Goal: Information Seeking & Learning: Learn about a topic

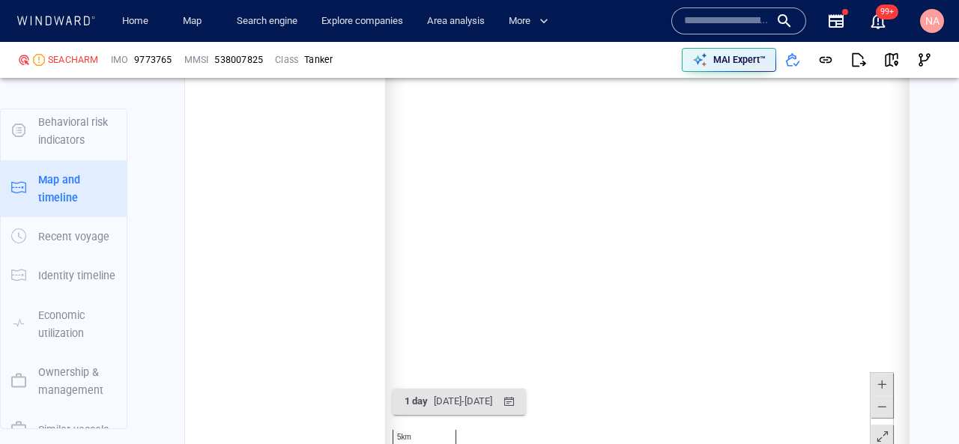
scroll to position [234966, 0]
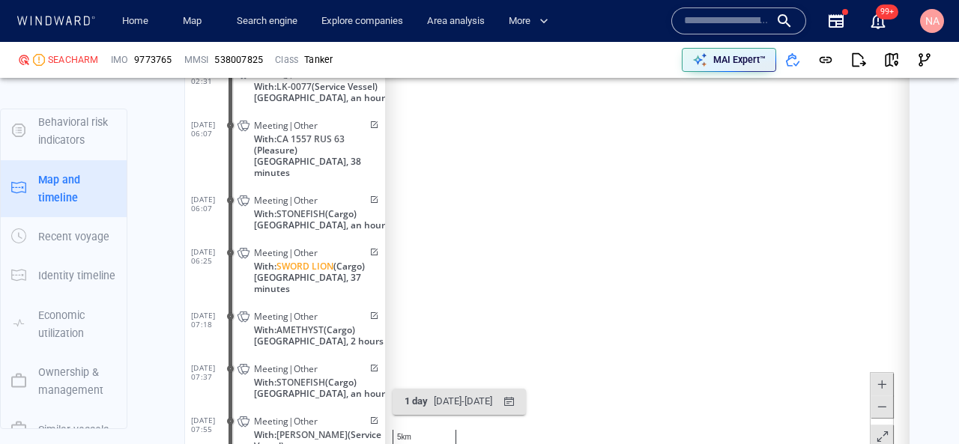
click at [740, 24] on input "text" at bounding box center [726, 21] width 85 height 22
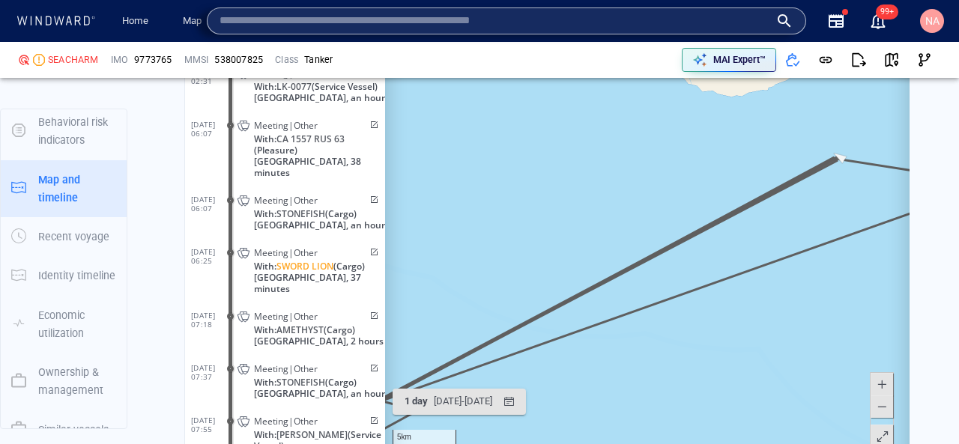
paste input "*******"
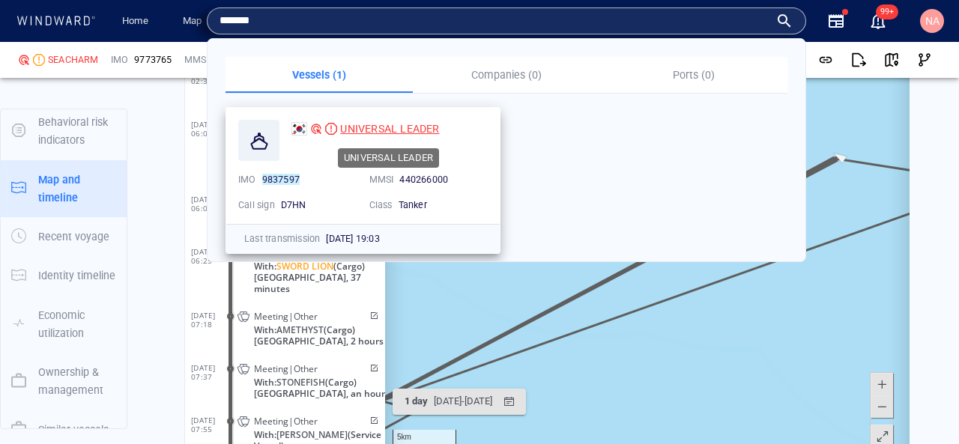
type input "*******"
click at [386, 132] on span "UNIVERSAL LEADER" at bounding box center [389, 129] width 99 height 12
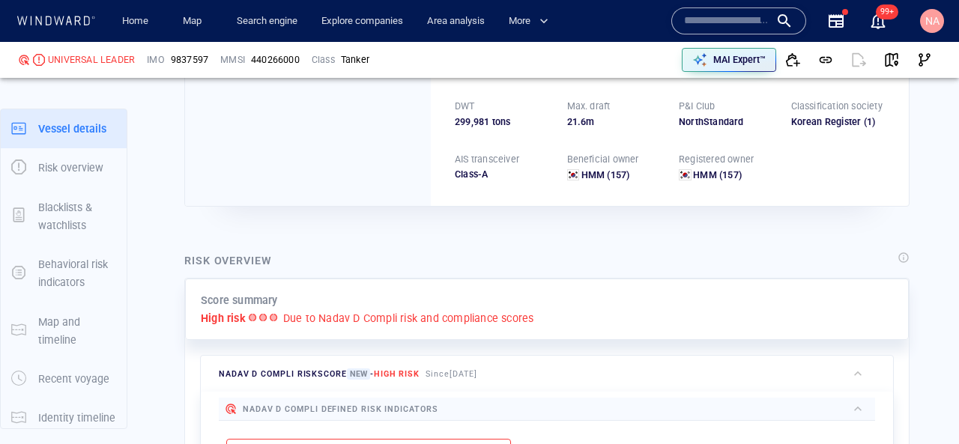
scroll to position [39, 0]
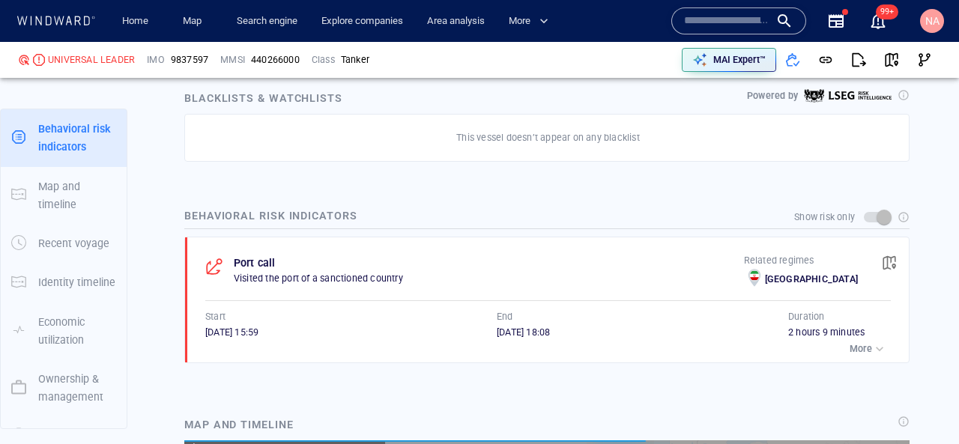
scroll to position [10454, 0]
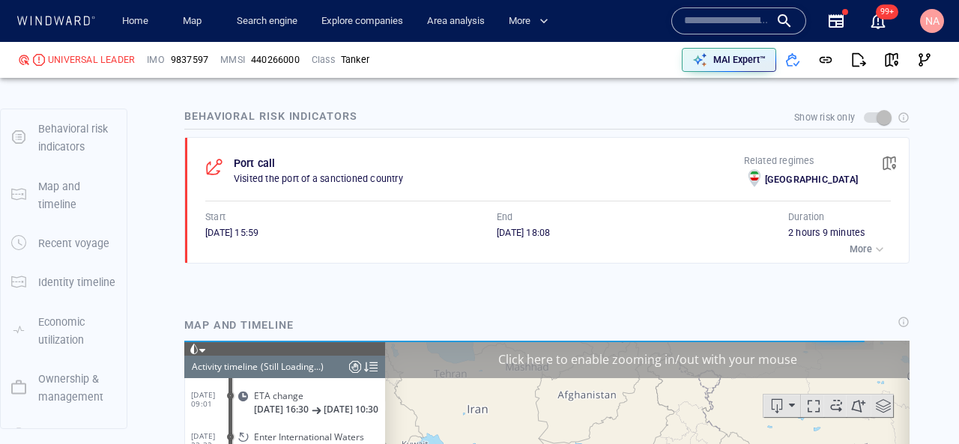
scroll to position [192, 0]
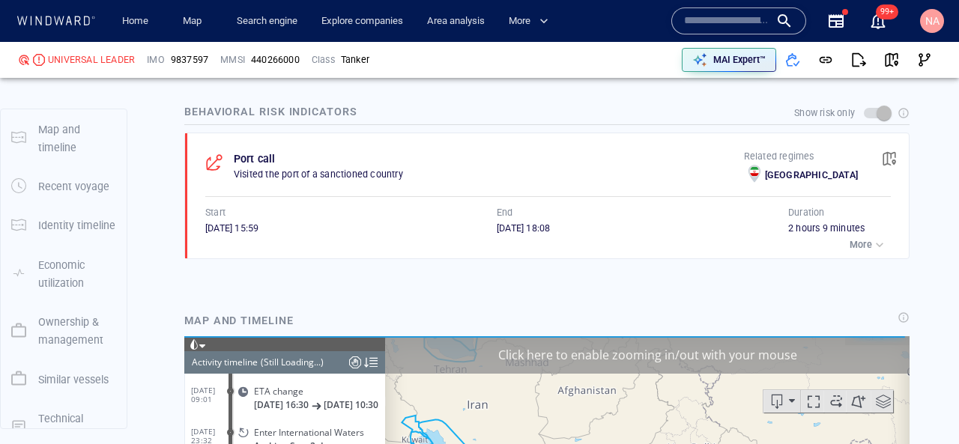
click at [885, 159] on span "button" at bounding box center [888, 158] width 15 height 15
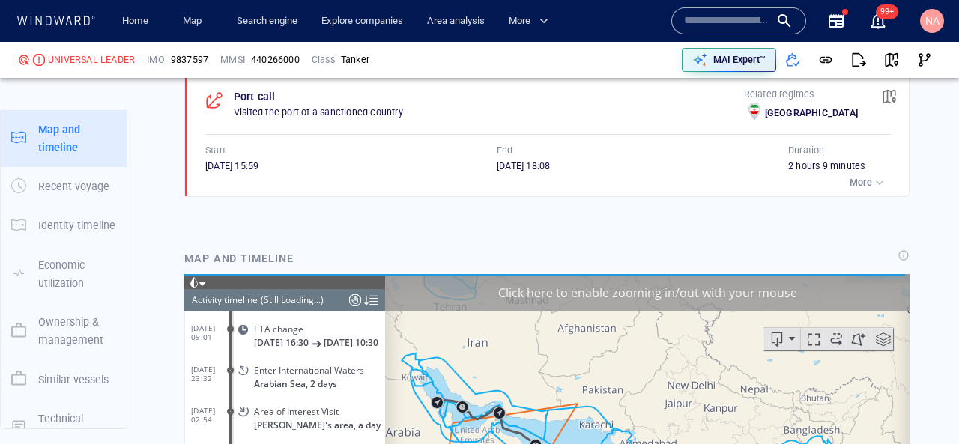
scroll to position [3790, 0]
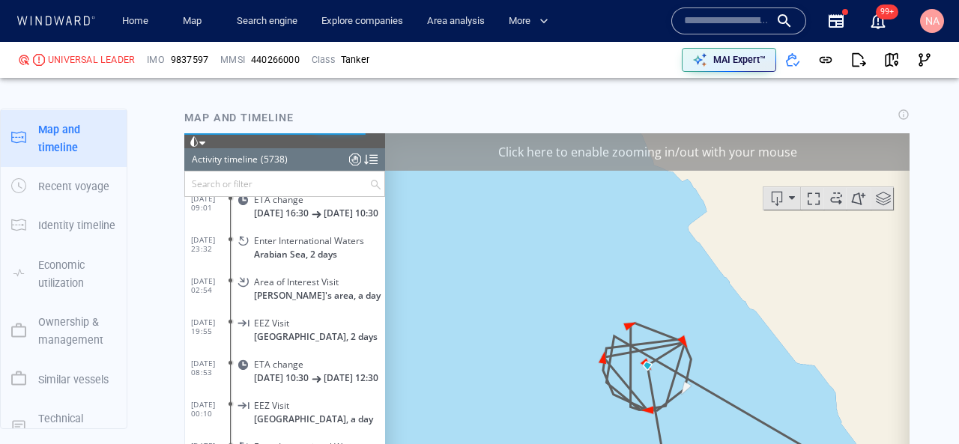
scroll to position [1154, 0]
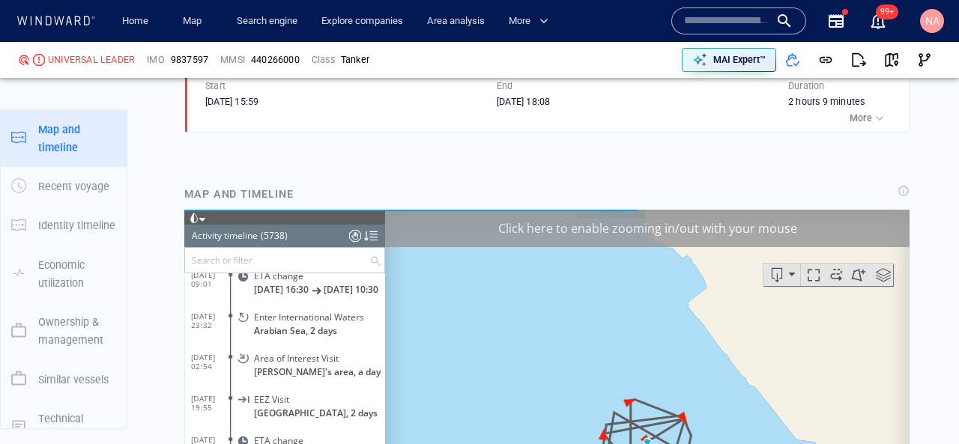
click at [744, 230] on div "Click here to enable zooming in/out with your mouse" at bounding box center [647, 227] width 524 height 37
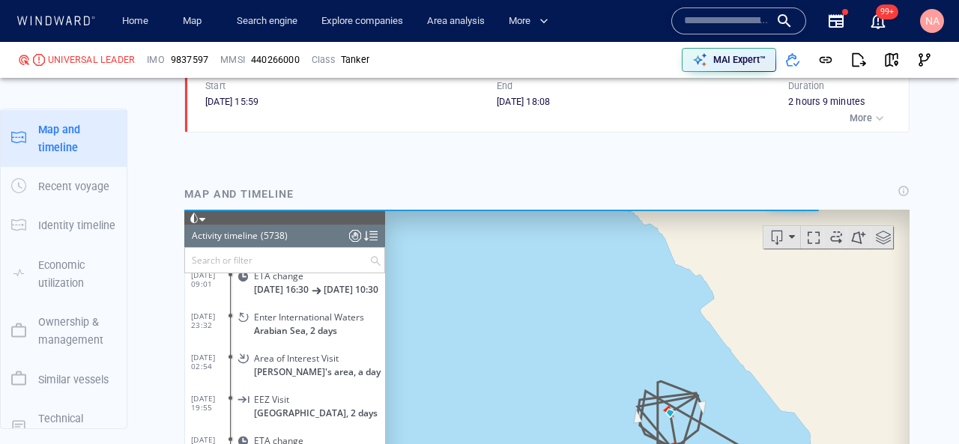
drag, startPoint x: 735, startPoint y: 328, endPoint x: 596, endPoint y: 258, distance: 156.1
click at [597, 261] on canvas "Map" at bounding box center [647, 441] width 524 height 464
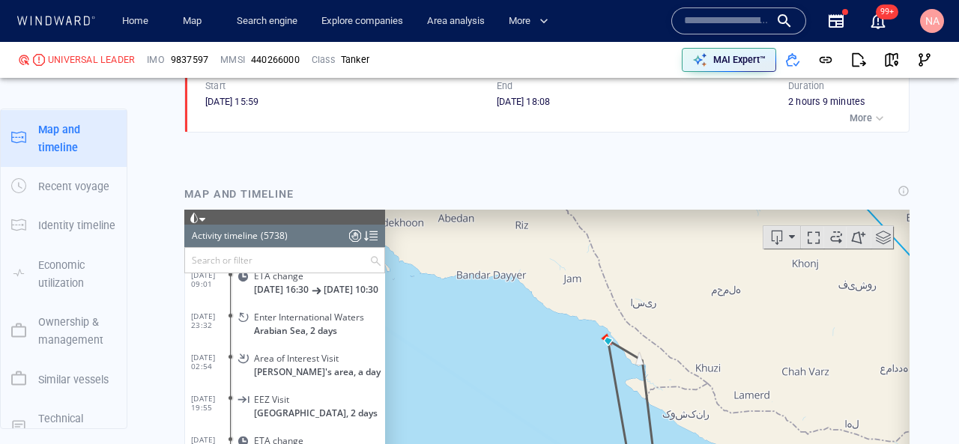
drag, startPoint x: 634, startPoint y: 373, endPoint x: 633, endPoint y: 252, distance: 121.3
click at [633, 252] on canvas "Map" at bounding box center [647, 441] width 524 height 464
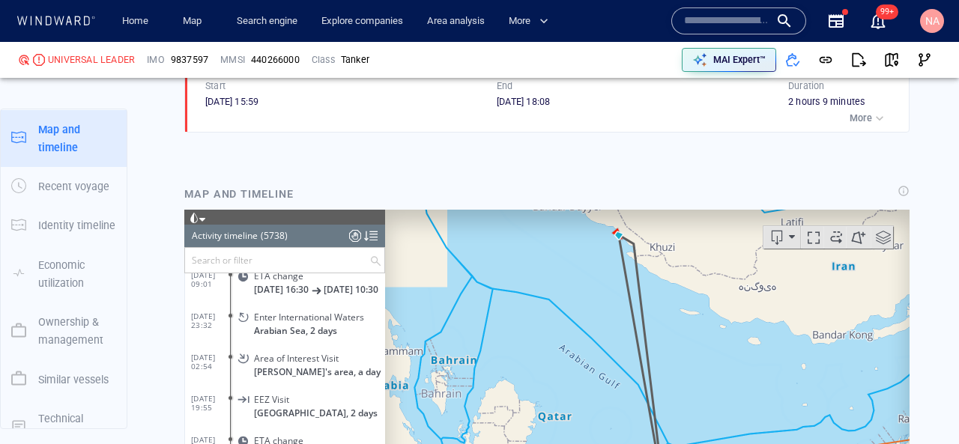
drag, startPoint x: 628, startPoint y: 276, endPoint x: 564, endPoint y: 315, distance: 74.9
click at [564, 315] on canvas "Map" at bounding box center [647, 441] width 524 height 464
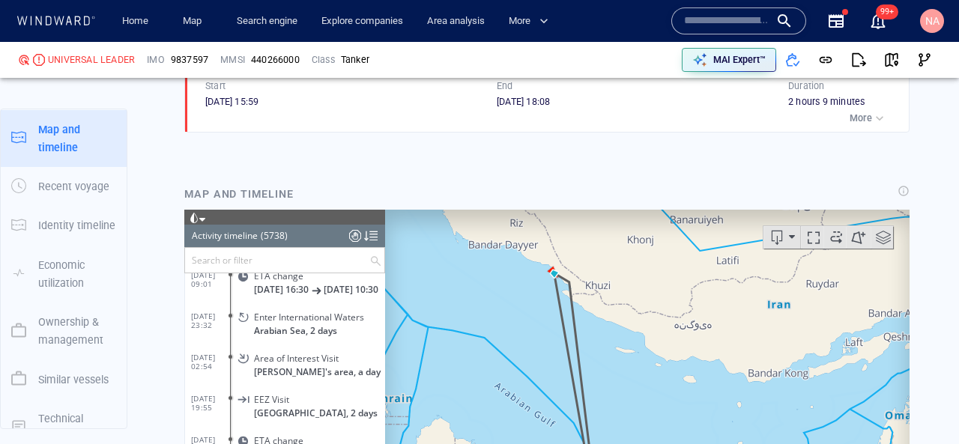
drag, startPoint x: 615, startPoint y: 327, endPoint x: 606, endPoint y: 215, distance: 112.7
click at [605, 215] on canvas "Map" at bounding box center [647, 441] width 524 height 464
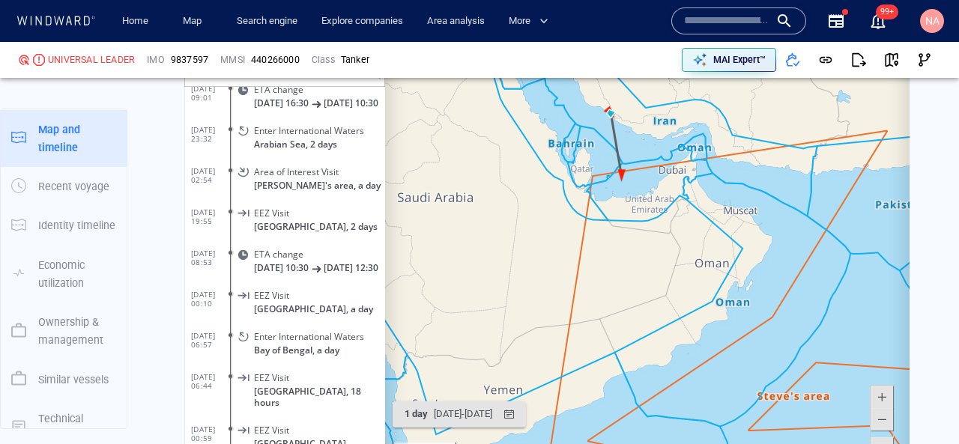
scroll to position [1416, 0]
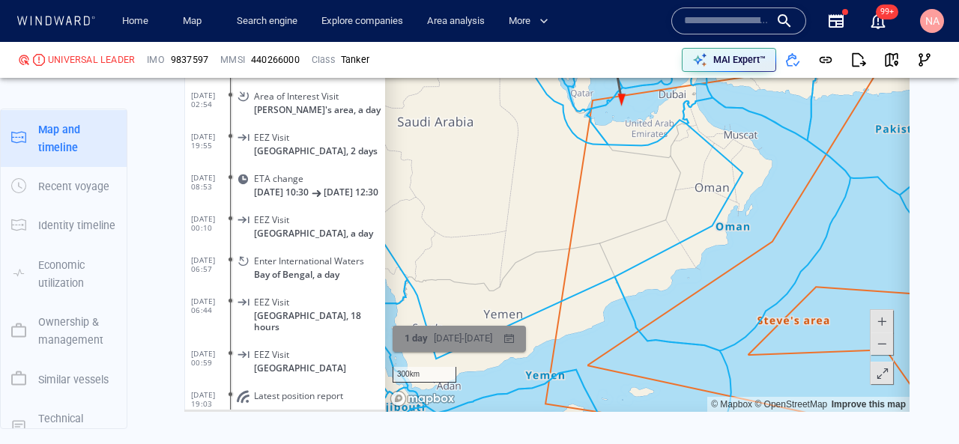
click at [477, 336] on div "[DATE] - [DATE]" at bounding box center [463, 338] width 64 height 23
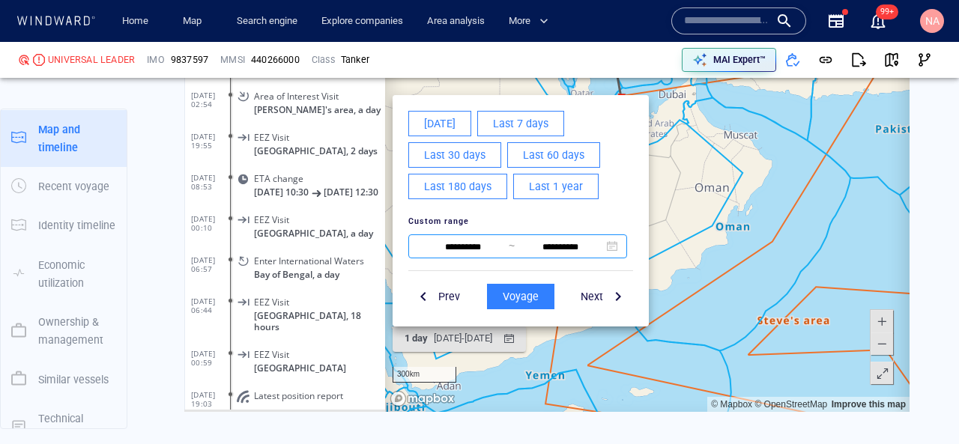
click at [470, 238] on input "**********" at bounding box center [462, 247] width 91 height 18
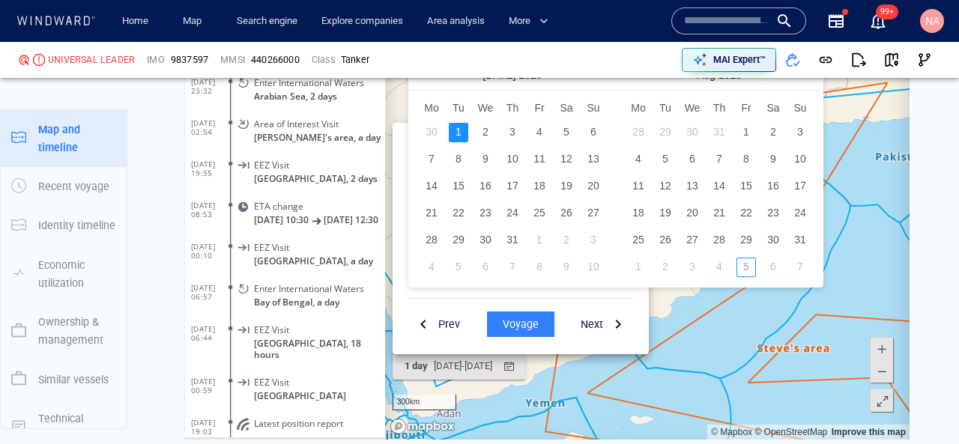
scroll to position [1374, 0]
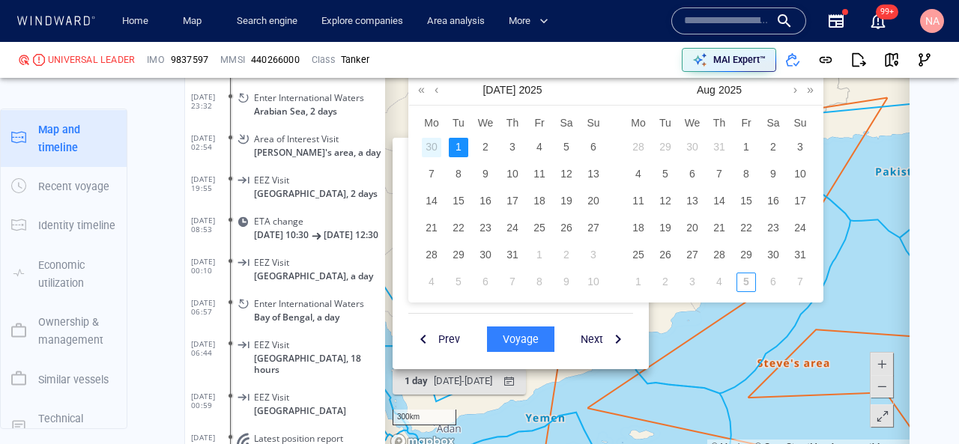
click at [431, 151] on div "30" at bounding box center [431, 147] width 19 height 19
click at [481, 148] on div "2" at bounding box center [485, 147] width 19 height 19
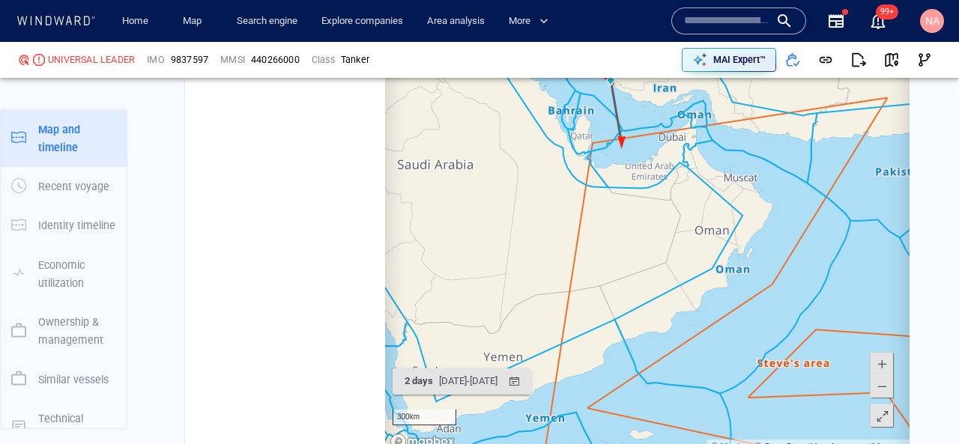
scroll to position [229313, 0]
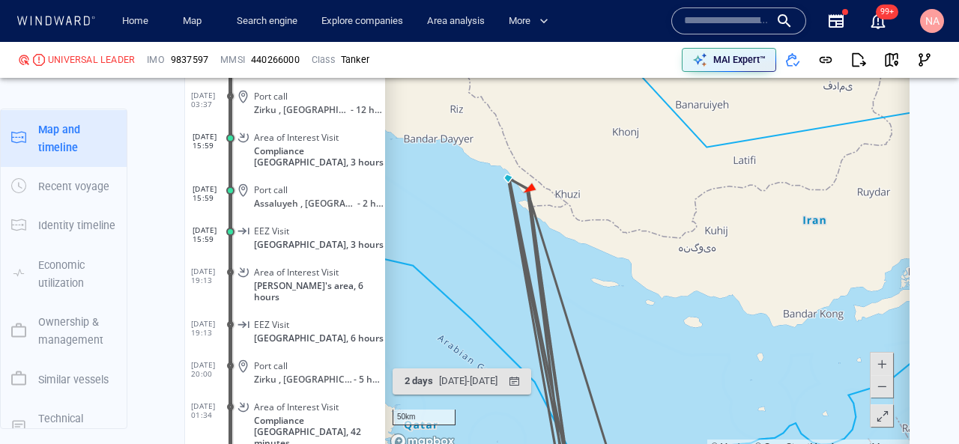
drag, startPoint x: 595, startPoint y: 233, endPoint x: 593, endPoint y: 367, distance: 134.1
click at [593, 367] on canvas "Map" at bounding box center [647, 222] width 524 height 464
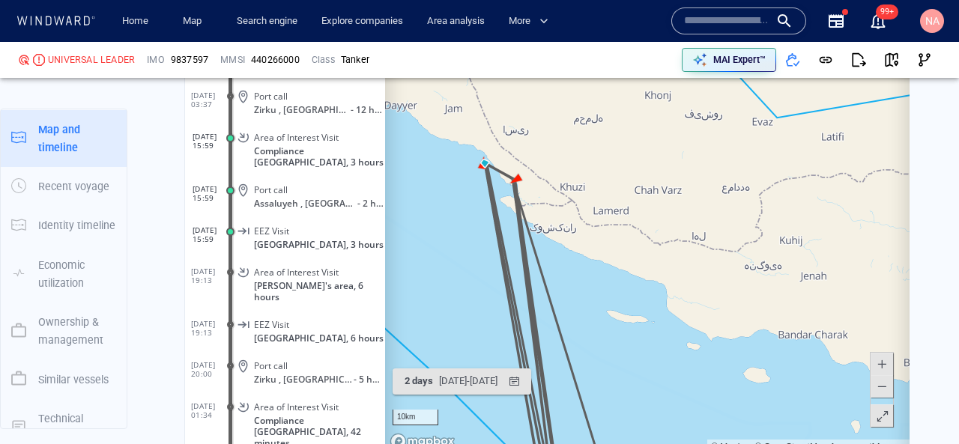
drag, startPoint x: 503, startPoint y: 166, endPoint x: 590, endPoint y: 225, distance: 105.1
click at [589, 225] on canvas "Map" at bounding box center [647, 222] width 524 height 464
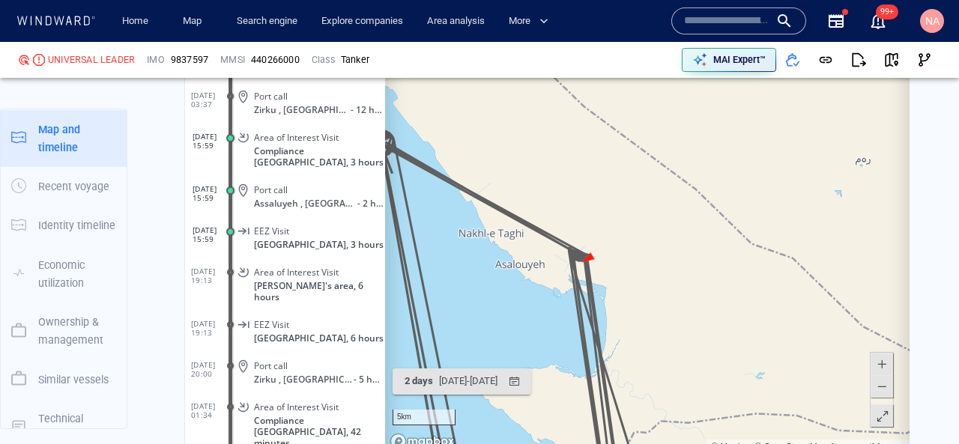
drag, startPoint x: 556, startPoint y: 183, endPoint x: 700, endPoint y: 239, distance: 154.8
click at [700, 239] on canvas "Map" at bounding box center [647, 222] width 524 height 464
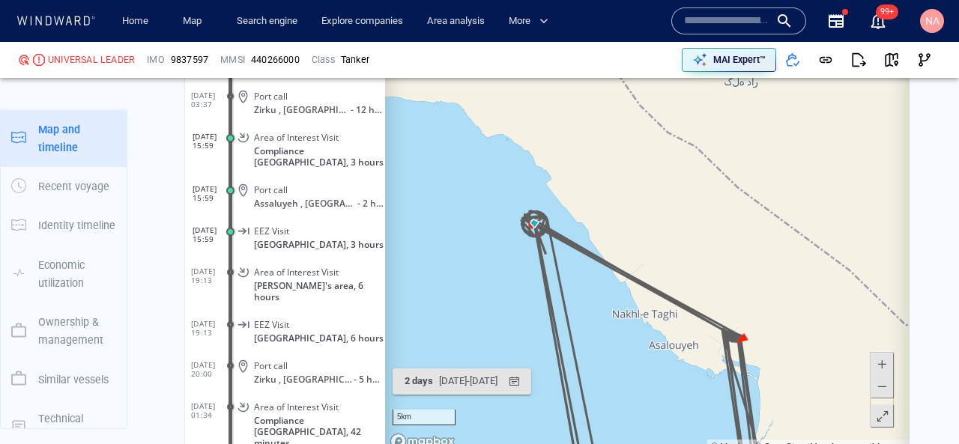
drag, startPoint x: 710, startPoint y: 274, endPoint x: 617, endPoint y: 242, distance: 98.3
click at [617, 243] on canvas "Map" at bounding box center [647, 222] width 524 height 464
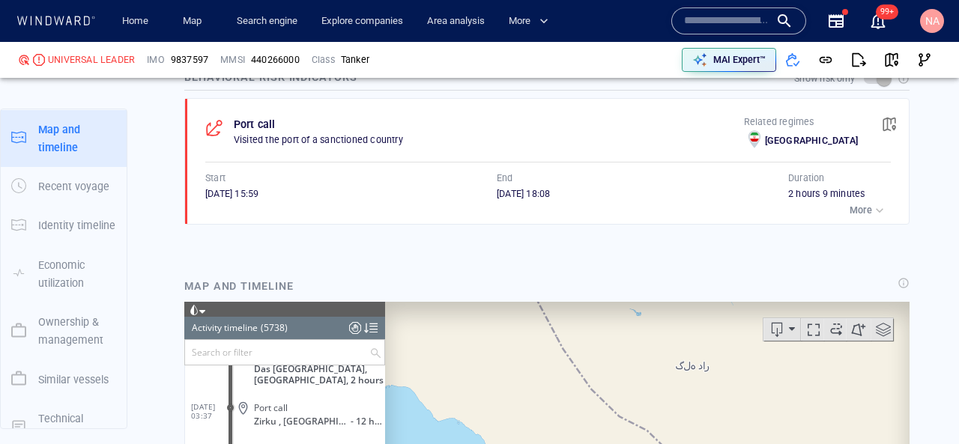
scroll to position [1052, 0]
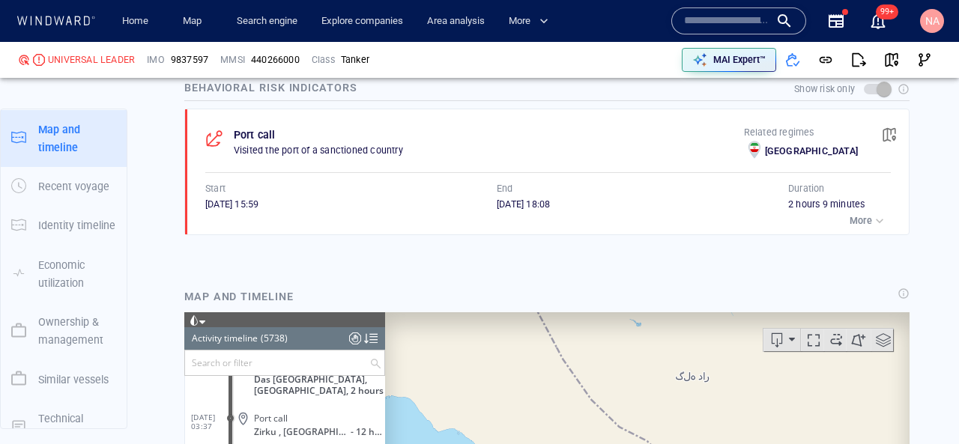
click at [864, 220] on p "More" at bounding box center [860, 220] width 22 height 13
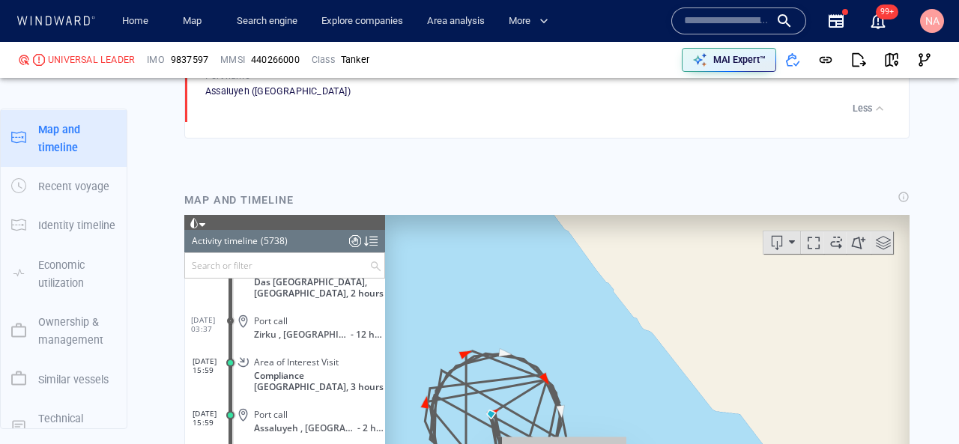
scroll to position [1294, 0]
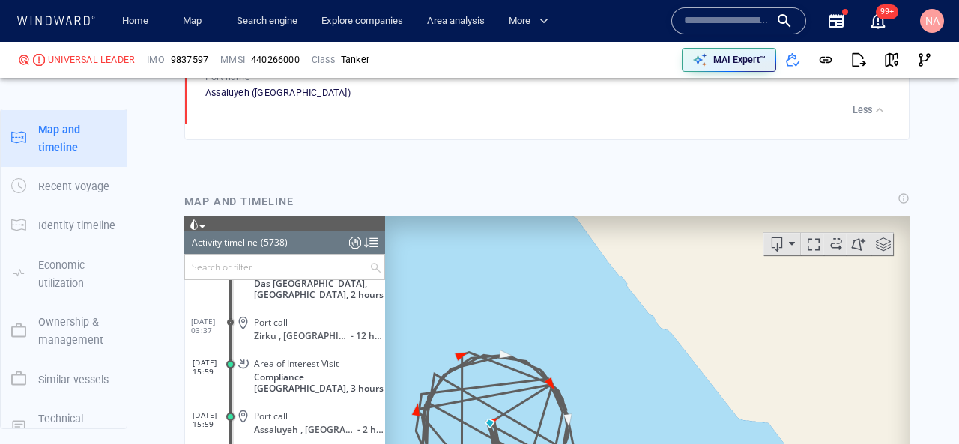
drag, startPoint x: 509, startPoint y: 393, endPoint x: 521, endPoint y: 279, distance: 115.2
click at [521, 279] on canvas "Map" at bounding box center [647, 448] width 524 height 464
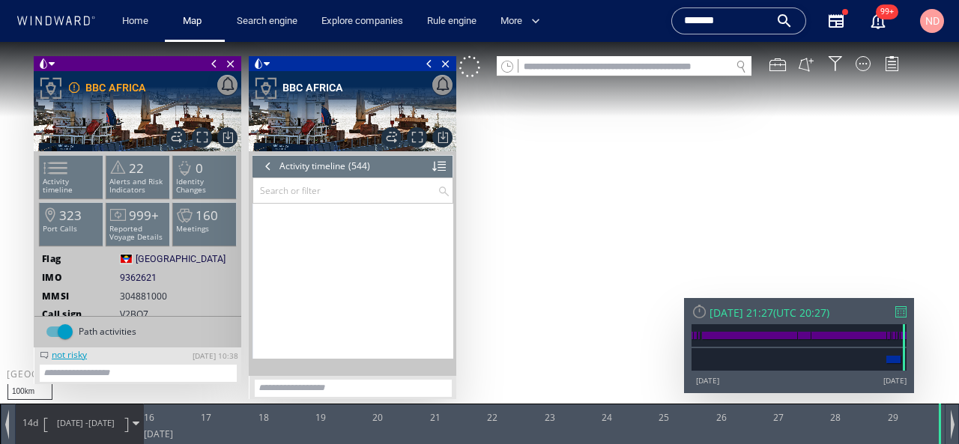
scroll to position [20930, 0]
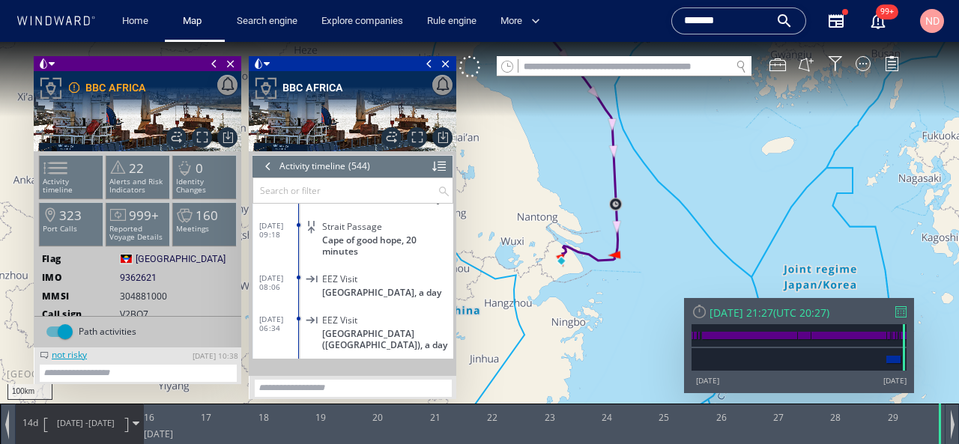
click at [655, 64] on input "text" at bounding box center [624, 67] width 212 height 20
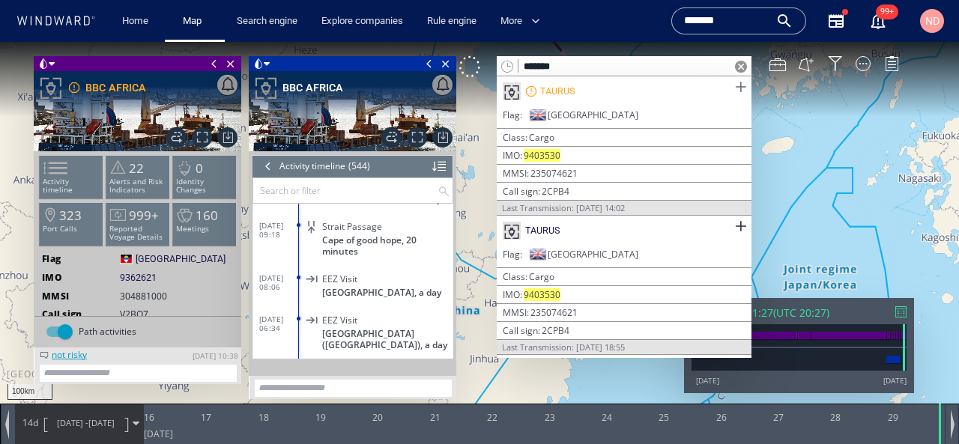
type input "*******"
click at [739, 89] on span at bounding box center [740, 87] width 19 height 19
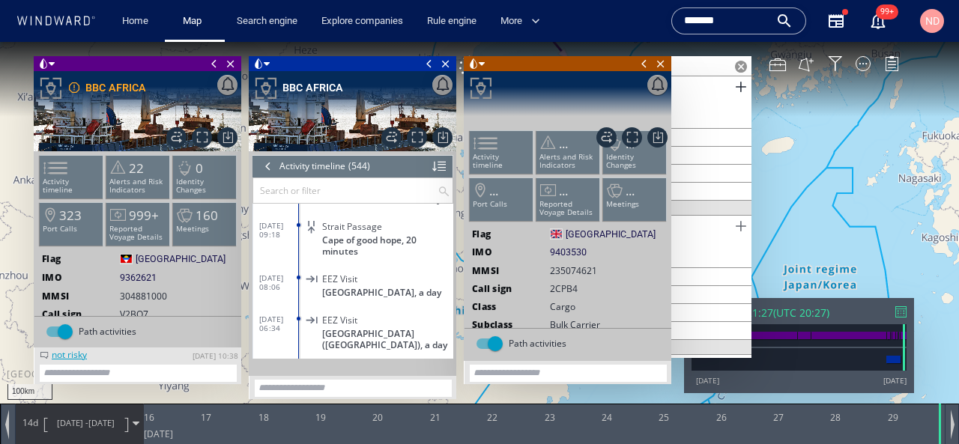
click at [747, 227] on span at bounding box center [740, 226] width 19 height 19
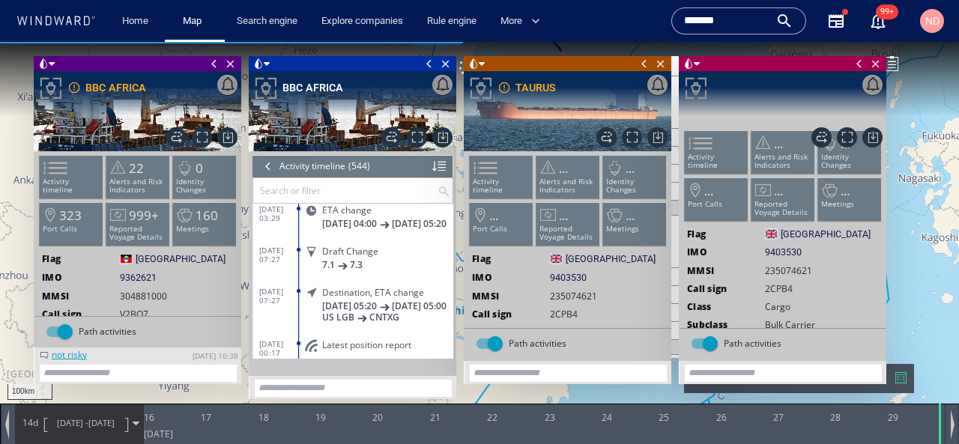
scroll to position [22324, 0]
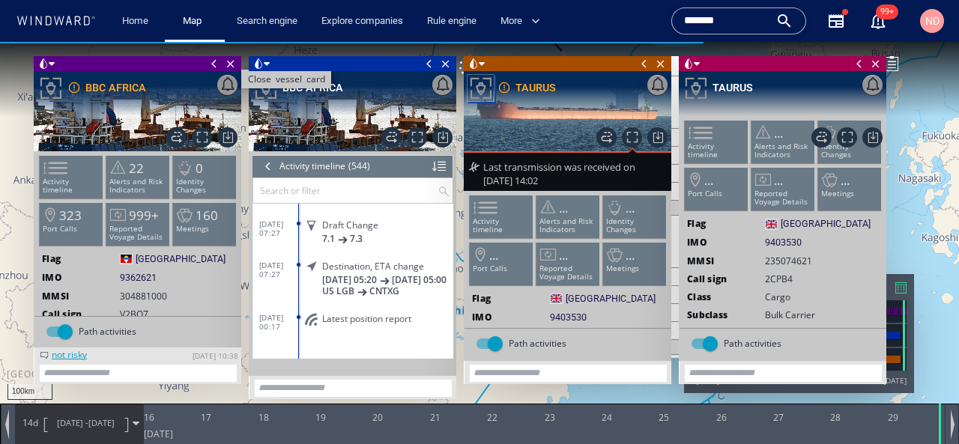
click at [227, 62] on span "Close vessel card" at bounding box center [230, 63] width 16 height 15
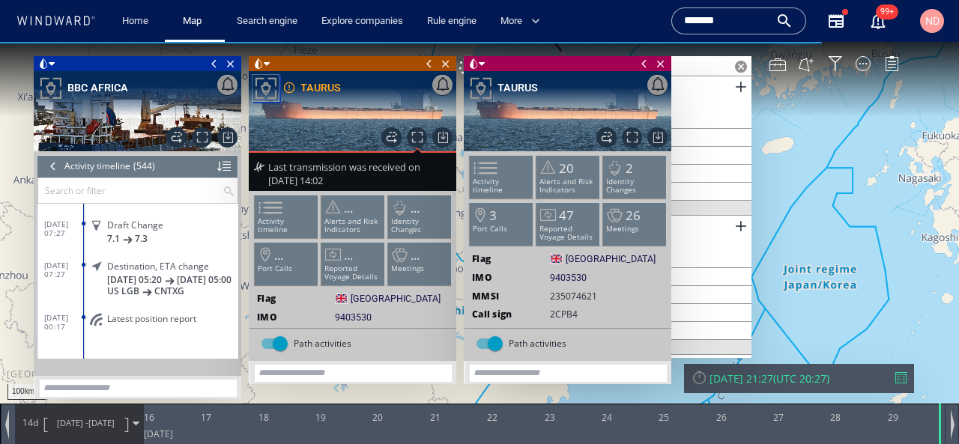
click at [227, 62] on span "Close vessel card" at bounding box center [230, 63] width 16 height 15
